Goal: Complete application form

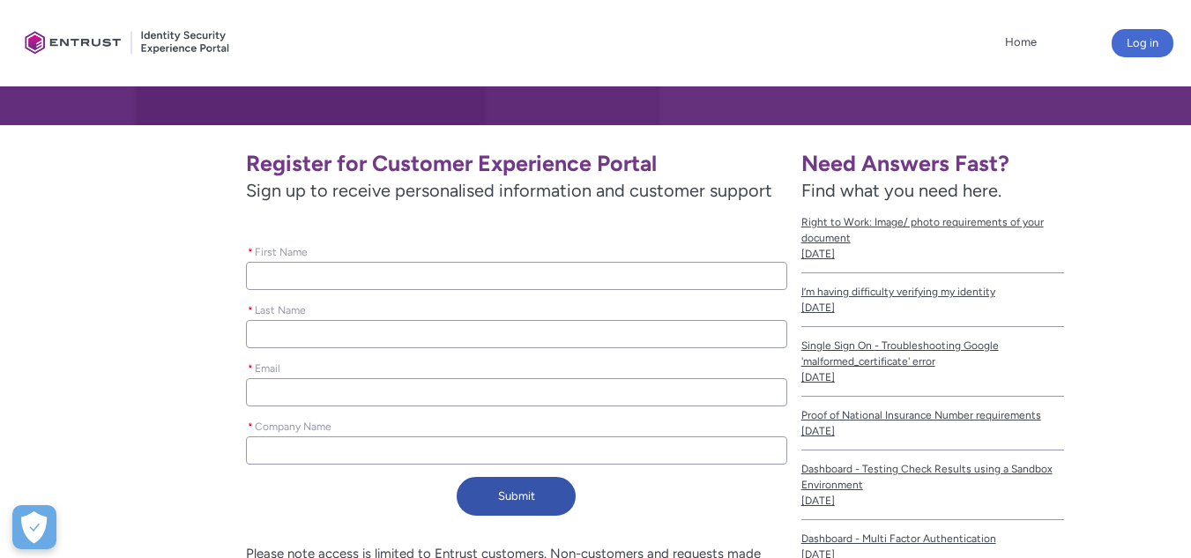
click at [375, 272] on input "* First Name" at bounding box center [516, 276] width 541 height 28
type lightning-primitive-input-simple "[PERSON_NAME]"
type input "[PERSON_NAME]"
type lightning-primitive-input-simple "Еу"
type input "Еу"
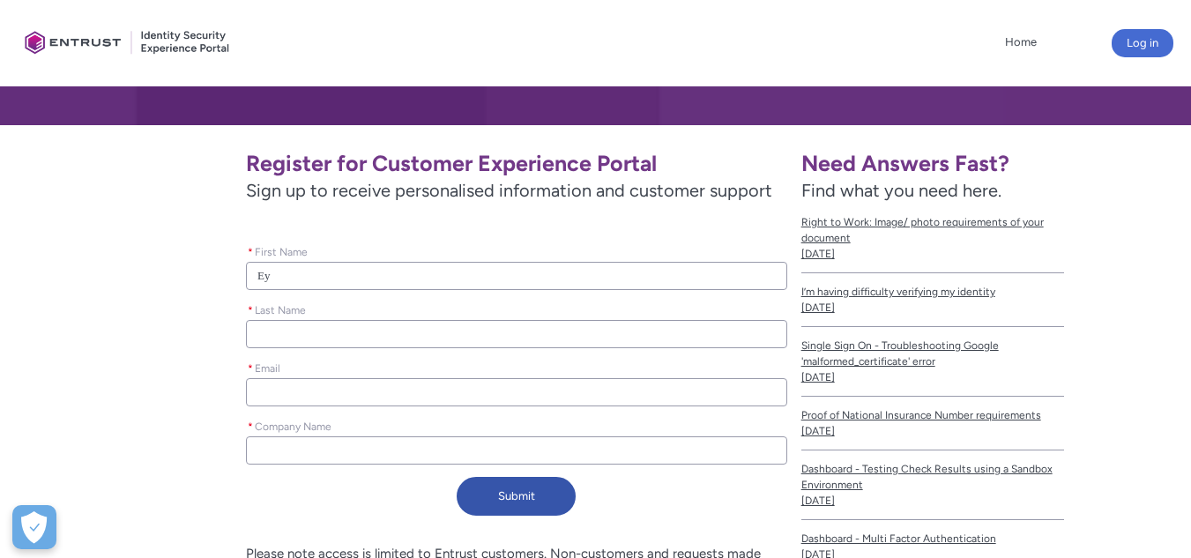
type lightning-primitive-input-simple "Еуе"
type input "Еуе"
type lightning-primitive-input-simple "Еу"
type input "Еу"
type lightning-primitive-input-simple "[PERSON_NAME]"
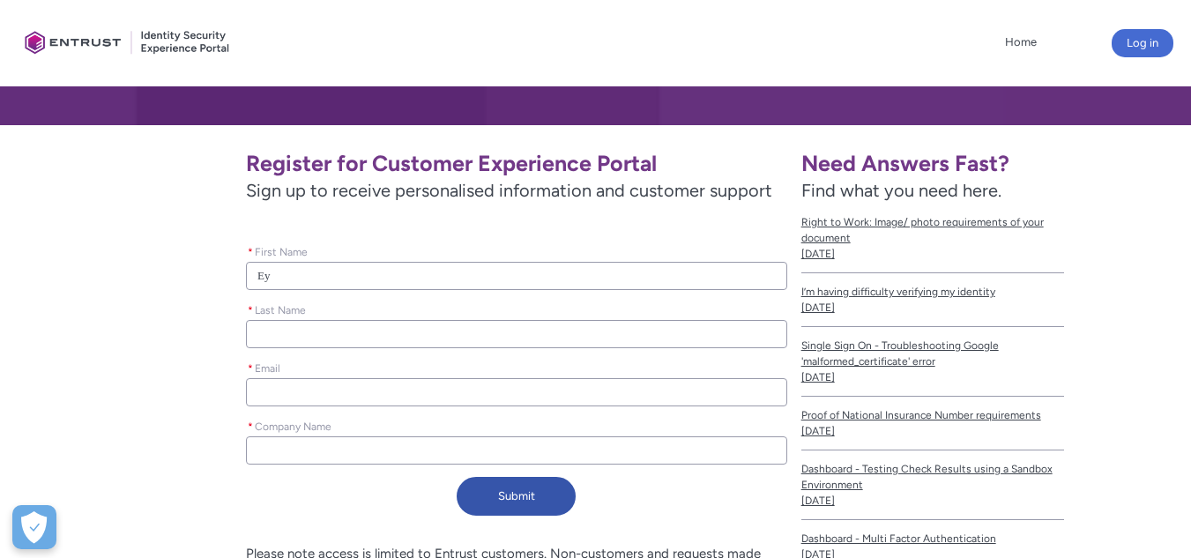
type input "[PERSON_NAME]"
type lightning-primitive-input-simple "T"
type input "T"
type lightning-primitive-input-simple "Te"
type input "Te"
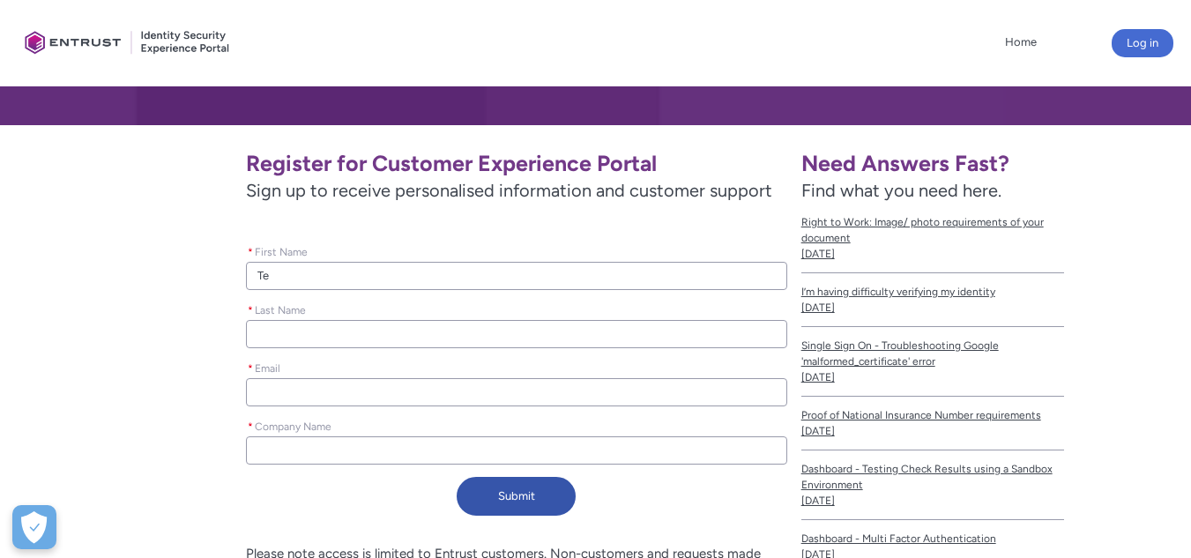
type lightning-primitive-input-simple "Tet"
type input "Tet"
type lightning-primitive-input-simple "[PERSON_NAME]"
type input "[PERSON_NAME]"
type lightning-primitive-input-simple "Tetia"
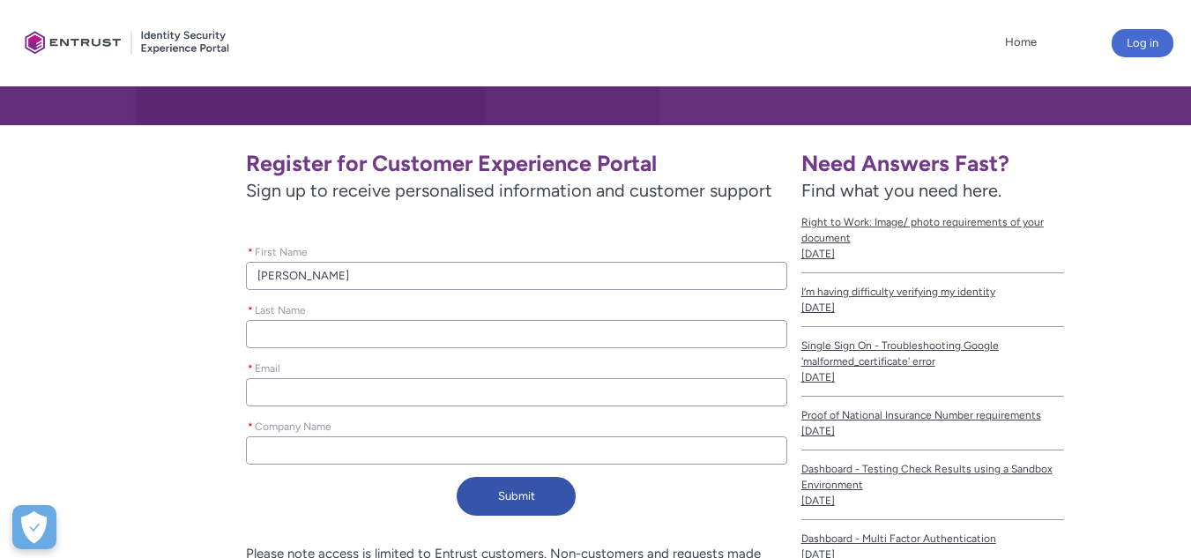
type input "Tetia"
type lightning-primitive-input-simple "Tetian"
type input "Tetian"
type lightning-primitive-input-simple "Tetiana"
type input "Tetiana"
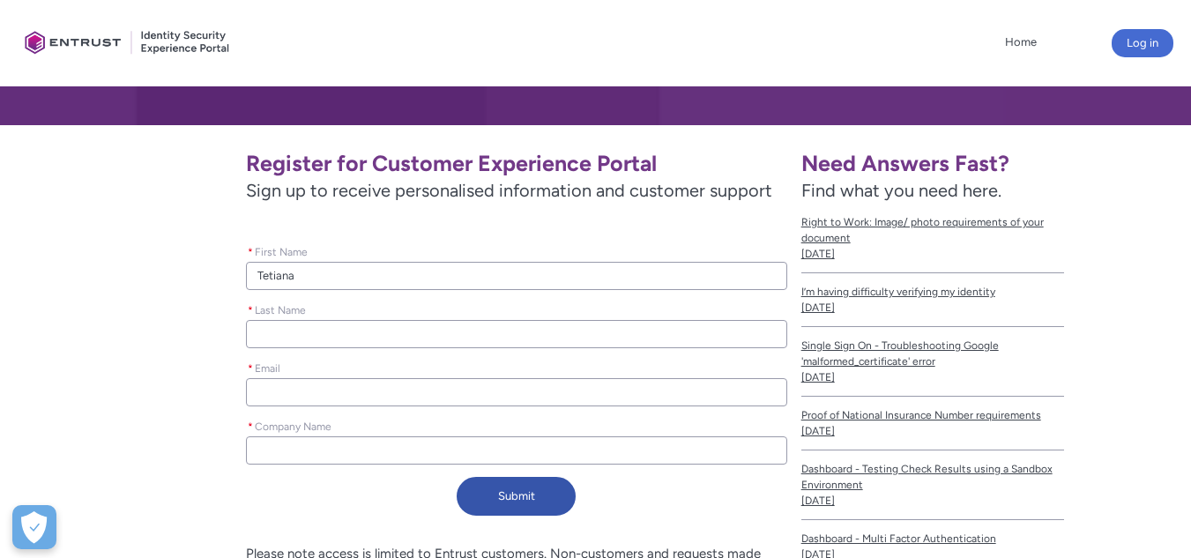
click at [323, 342] on input "* Last Name" at bounding box center [516, 334] width 541 height 28
type lightning-primitive-input-simple "T"
type input "T"
type lightning-primitive-input-simple "Tr"
type input "Tr"
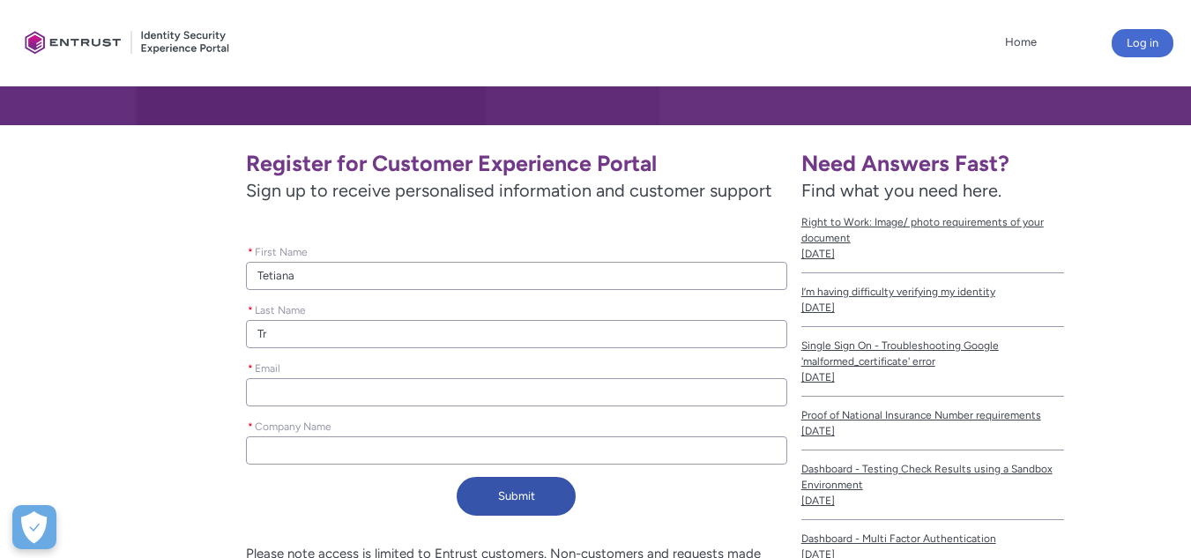
type lightning-primitive-input-simple "Tru"
type input "Tru"
type lightning-primitive-input-simple "Trub"
type input "Trub"
type lightning-primitive-input-simple "Trubk"
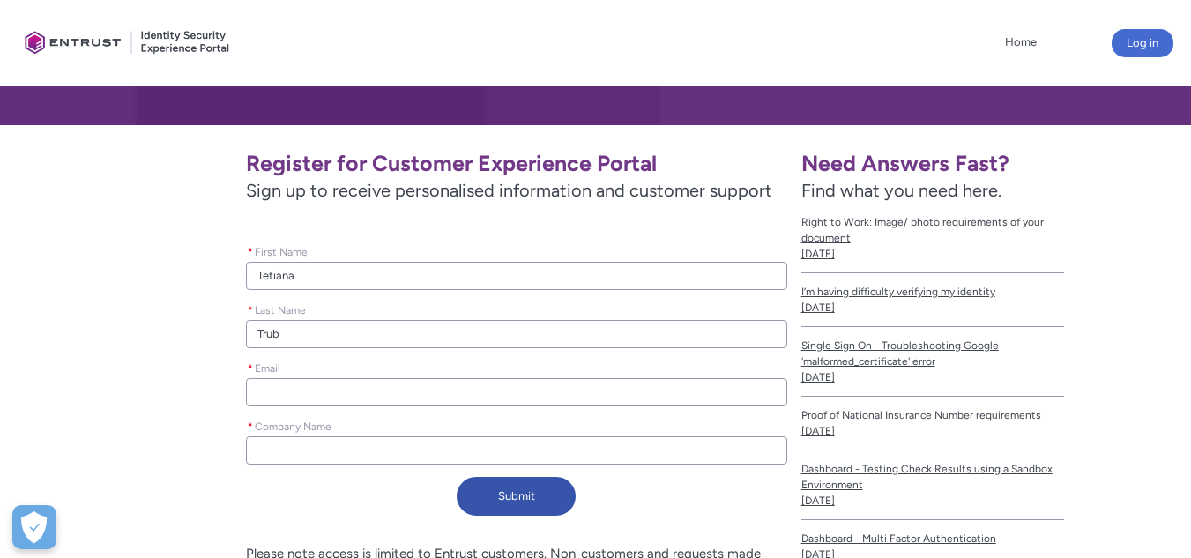
type input "Trubk"
type lightning-primitive-input-simple "Trubka"
type input "Trubka"
click at [350, 388] on input "* Email" at bounding box center [516, 392] width 541 height 28
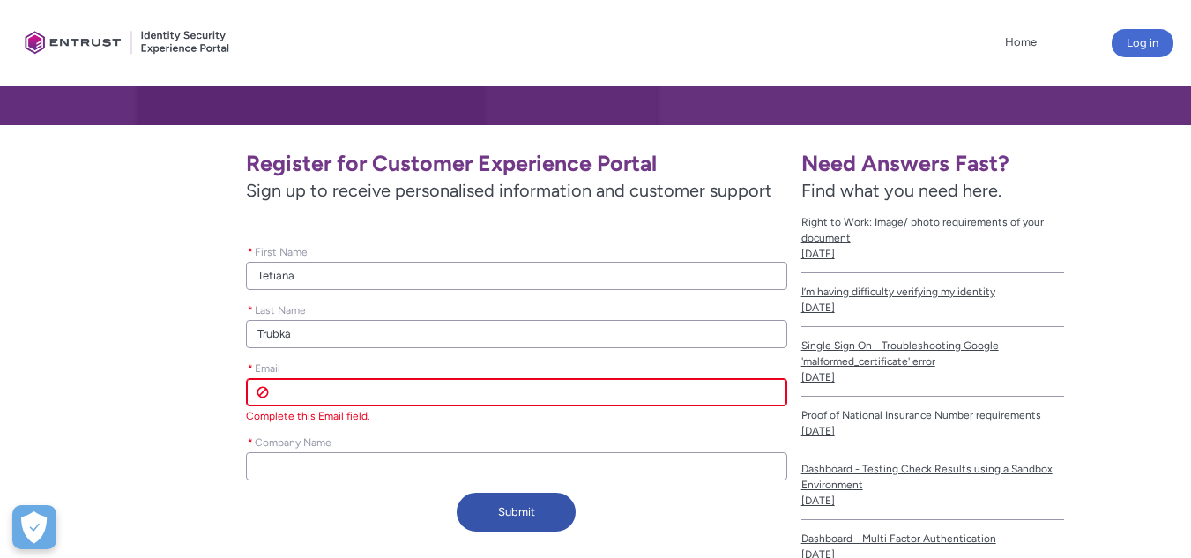
paste input "[EMAIL_ADDRESS][DOMAIN_NAME]"
type lightning-primitive-input-simple "[EMAIL_ADDRESS][DOMAIN_NAME]"
type input "[EMAIL_ADDRESS][DOMAIN_NAME]"
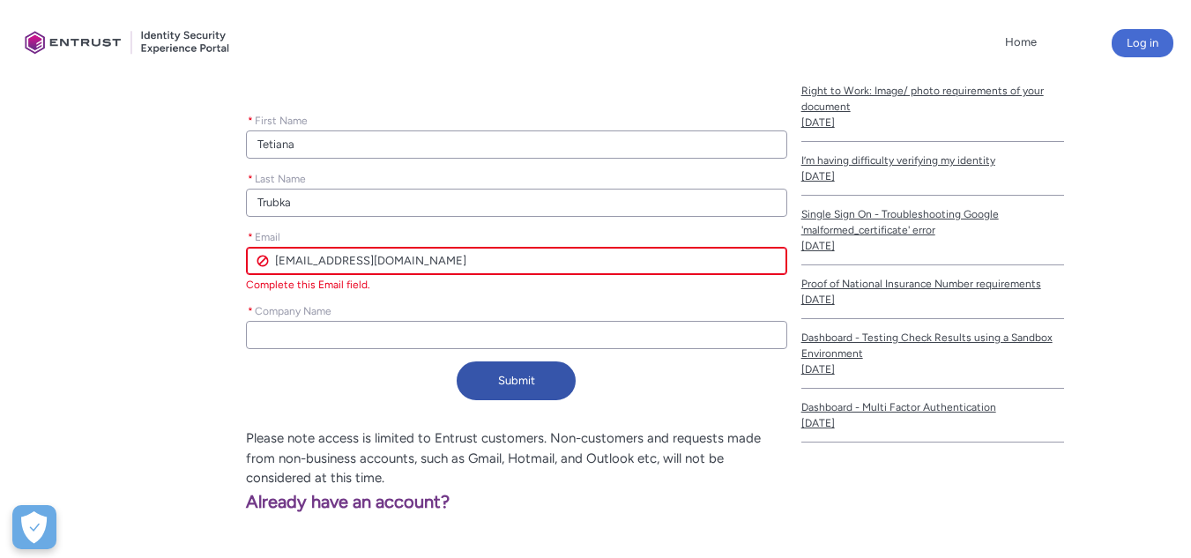
scroll to position [441, 0]
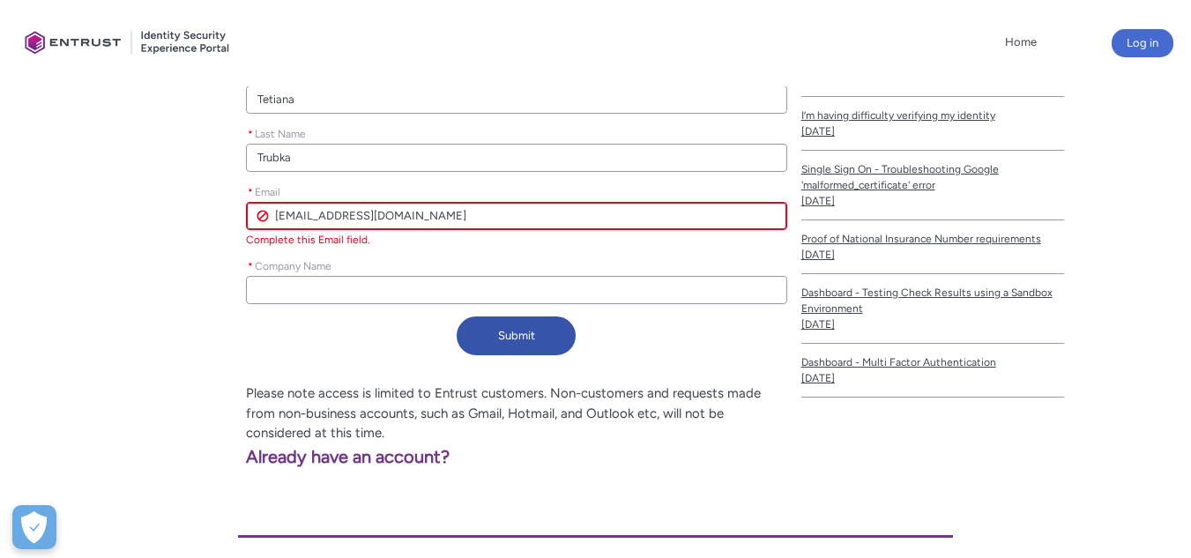
click at [313, 288] on input "* Company Name" at bounding box center [516, 290] width 541 height 28
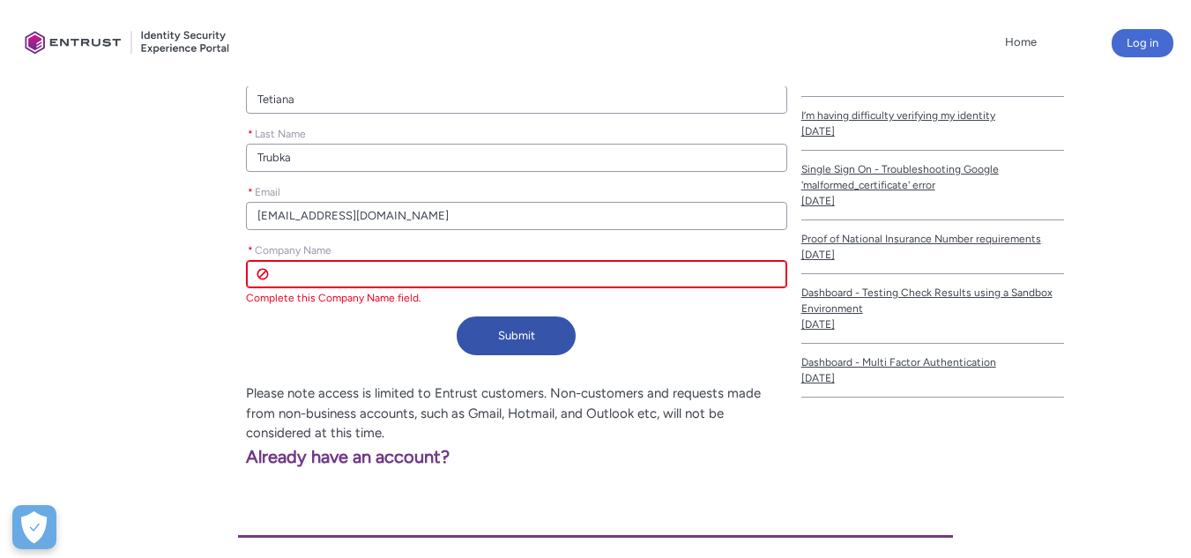
paste input "IN1POLAND SPÓŁKA Z OGRANICZONĄ ODPOWIEDZIALNOŚCIĄ"
type lightning-primitive-input-simple "IN1POLAND SPÓŁKA Z OGRANICZONĄ ODPOWIEDZIALNOŚCIĄ"
type input "IN1POLAND SPÓŁKA Z OGRANICZONĄ ODPOWIEDZIALNOŚCIĄ"
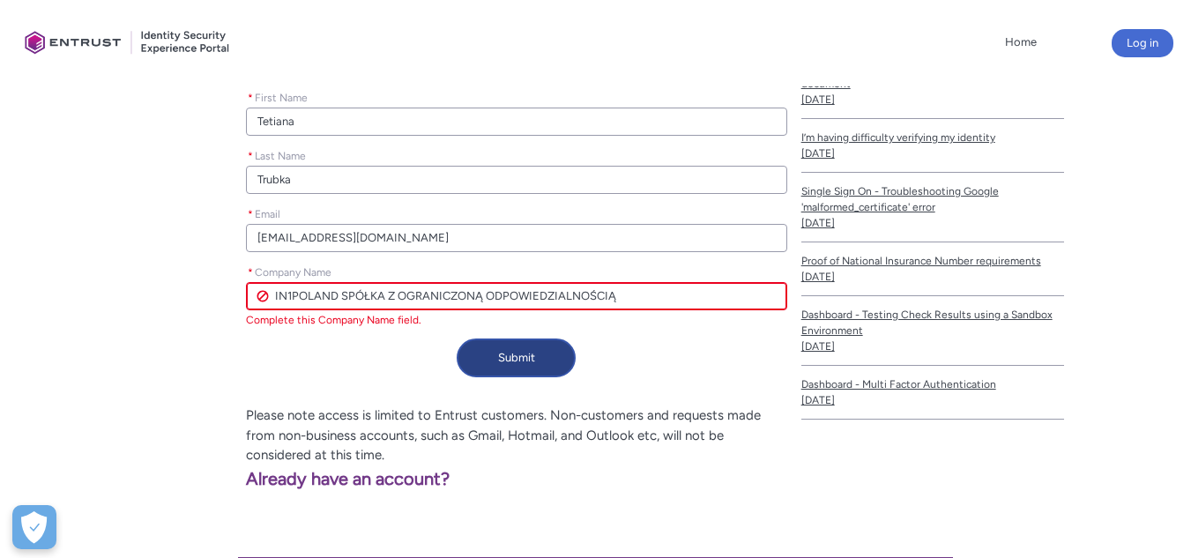
scroll to position [453, 0]
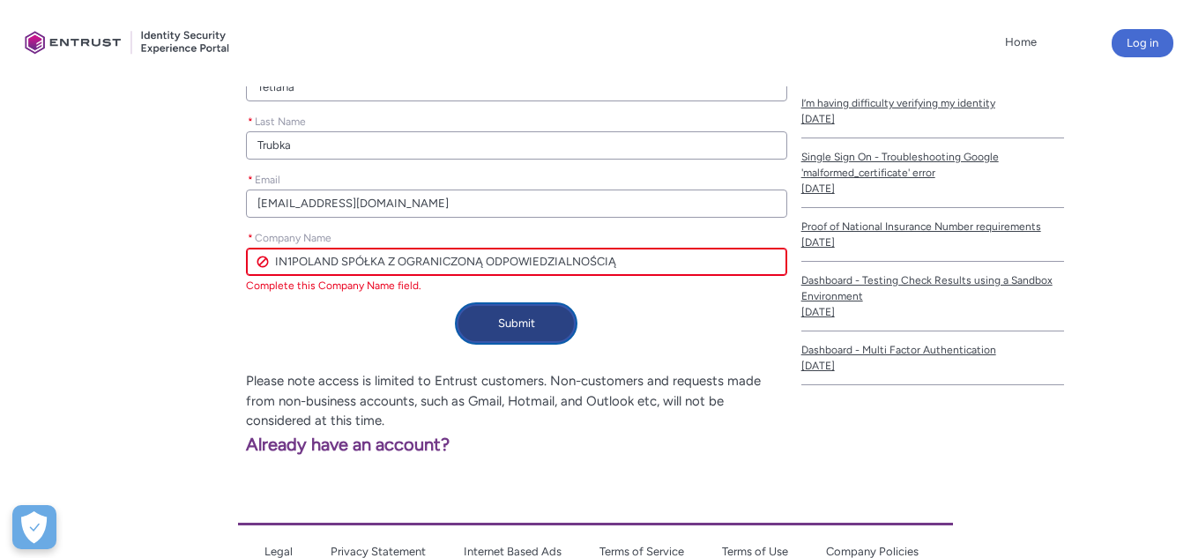
click at [523, 317] on button "Submit" at bounding box center [516, 323] width 119 height 39
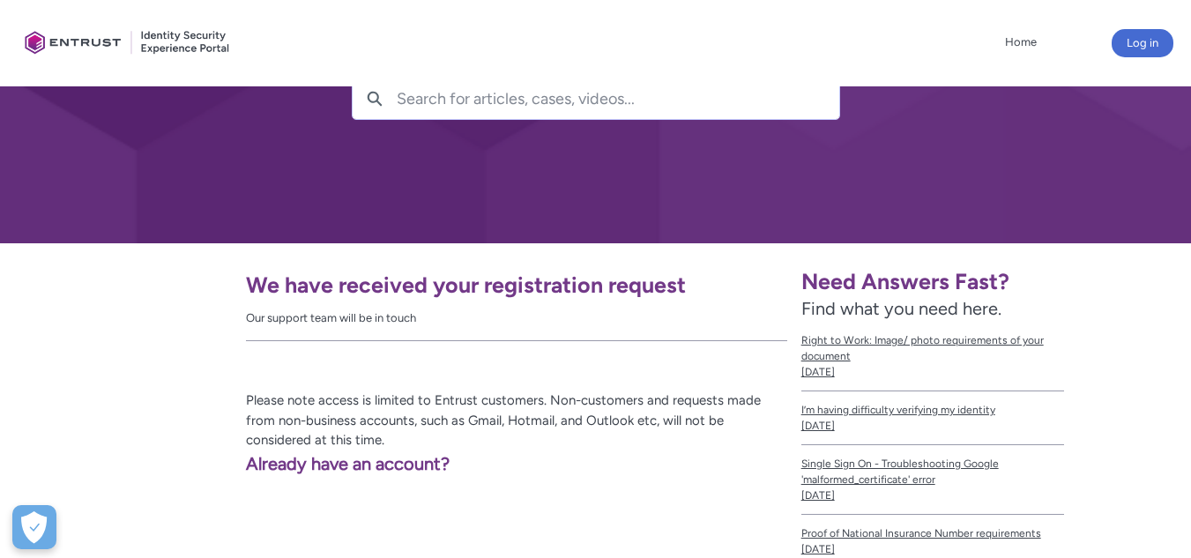
scroll to position [116, 0]
